Goal: Find specific page/section: Find specific page/section

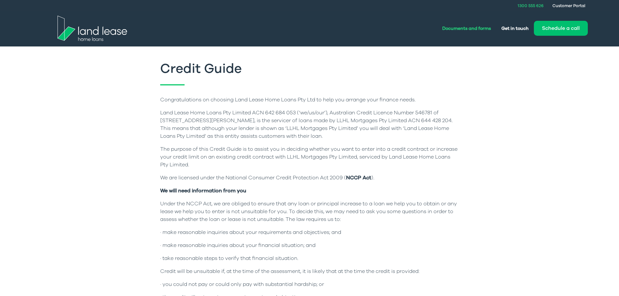
click at [476, 28] on link "Documents and forms" at bounding box center [466, 28] width 59 height 12
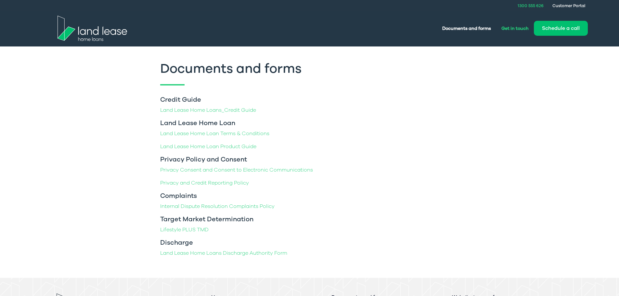
click at [509, 28] on link "Get in touch" at bounding box center [516, 28] width 38 height 12
